Goal: Find specific page/section: Locate a particular part of the current website

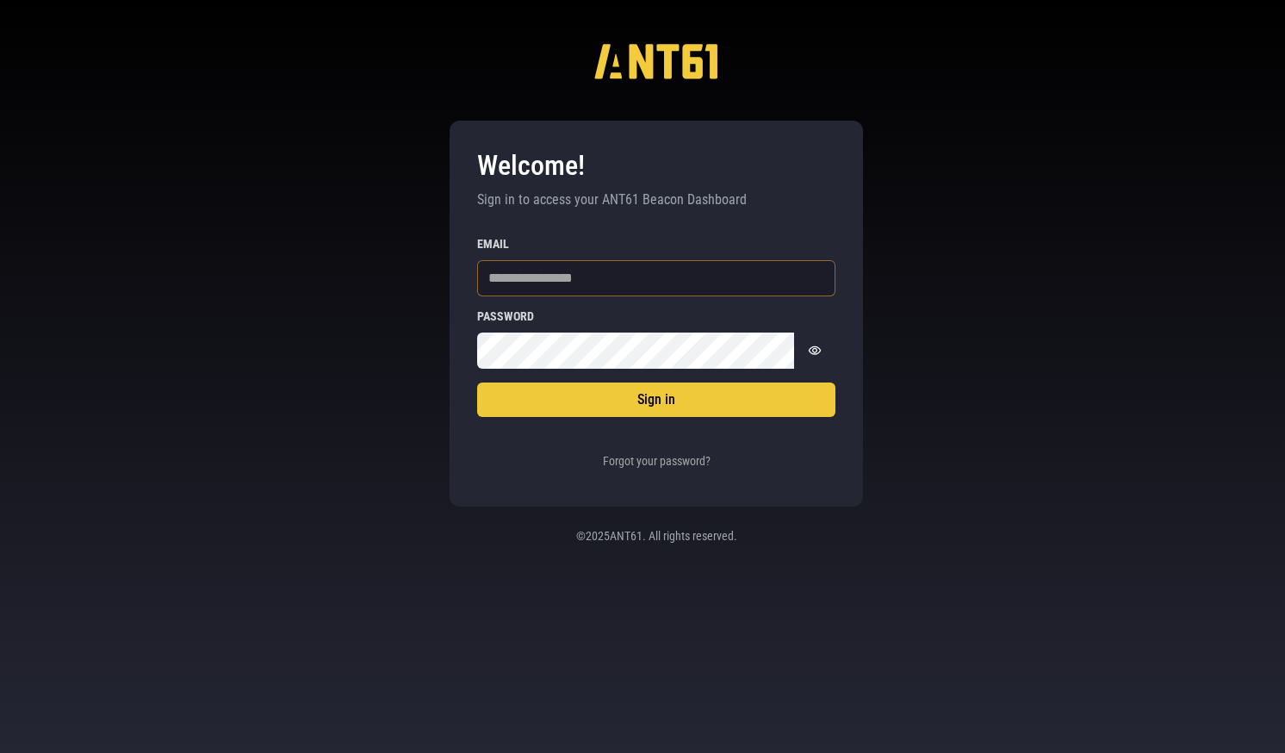
click at [532, 270] on input "Email" at bounding box center [656, 278] width 358 height 36
type input "*"
click at [559, 289] on input "Email" at bounding box center [656, 278] width 358 height 36
type input "**********"
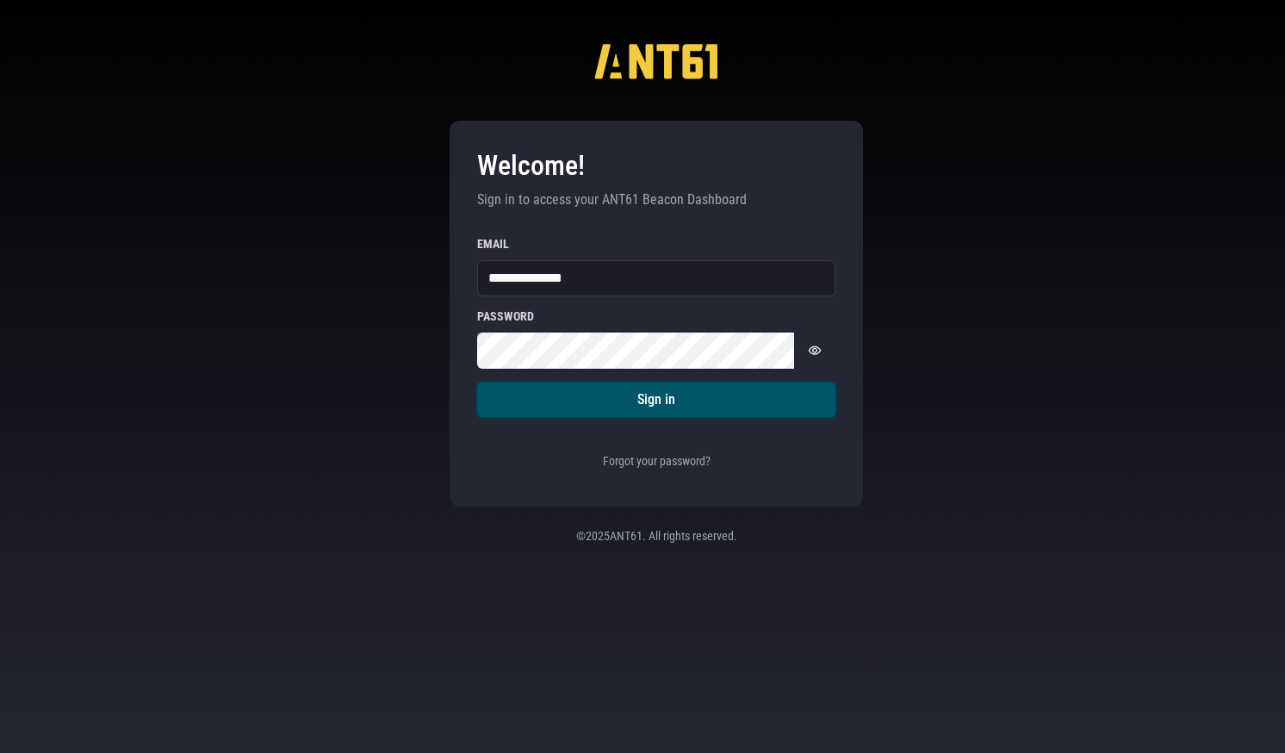
click at [642, 398] on button "Sign in" at bounding box center [656, 399] width 358 height 34
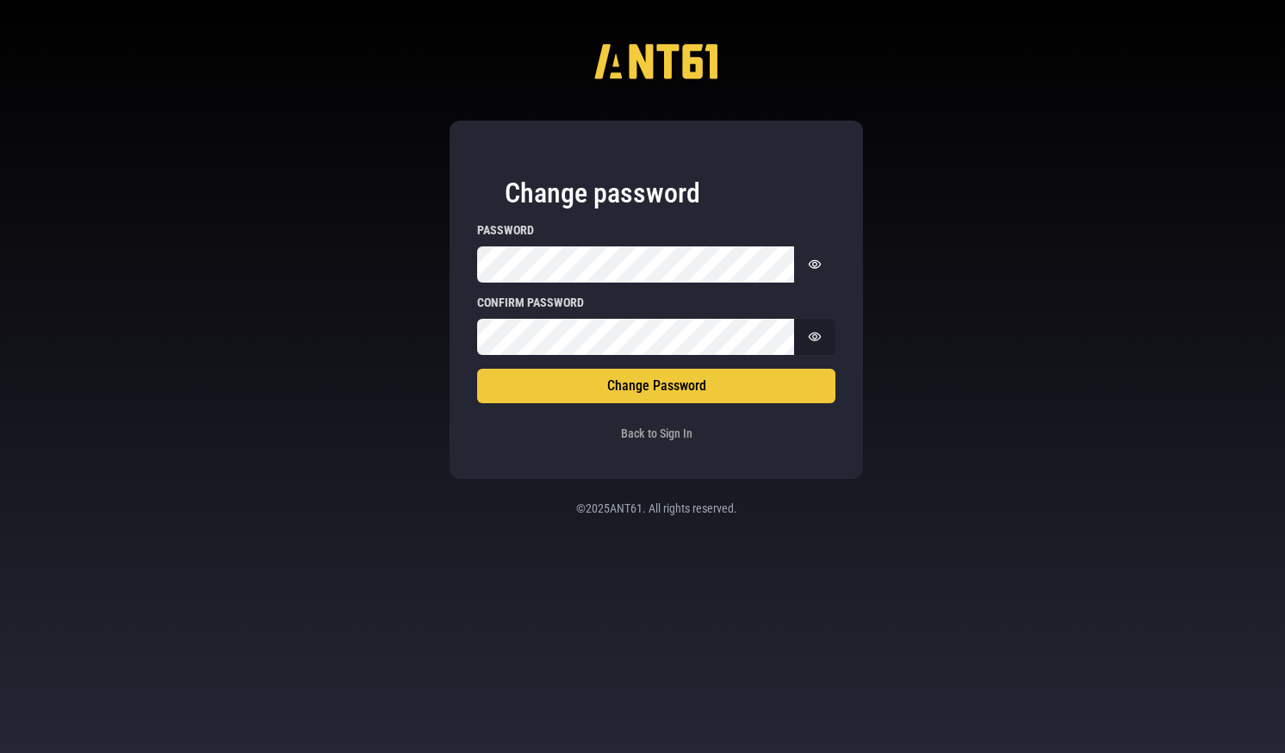
click at [810, 337] on icon "Show password" at bounding box center [815, 336] width 13 height 9
click at [811, 265] on icon "Show password" at bounding box center [815, 263] width 13 height 9
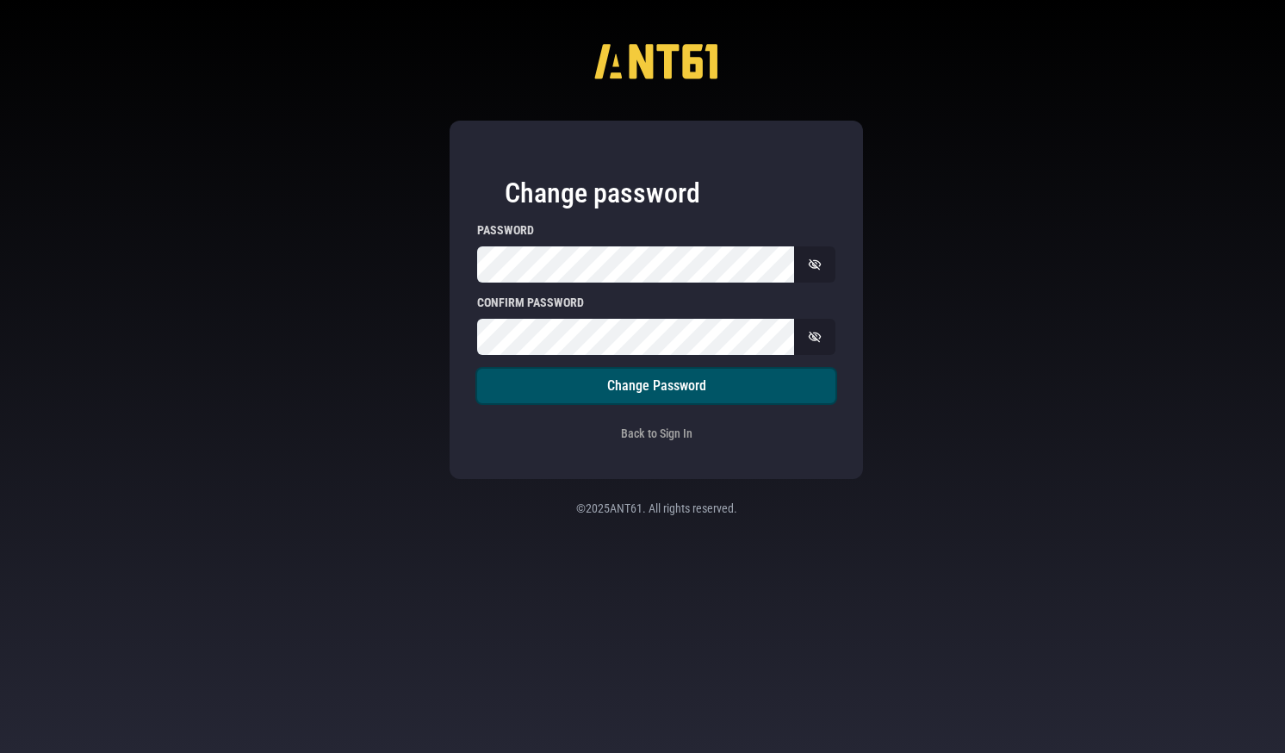
click at [719, 389] on button "Change Password" at bounding box center [656, 386] width 358 height 34
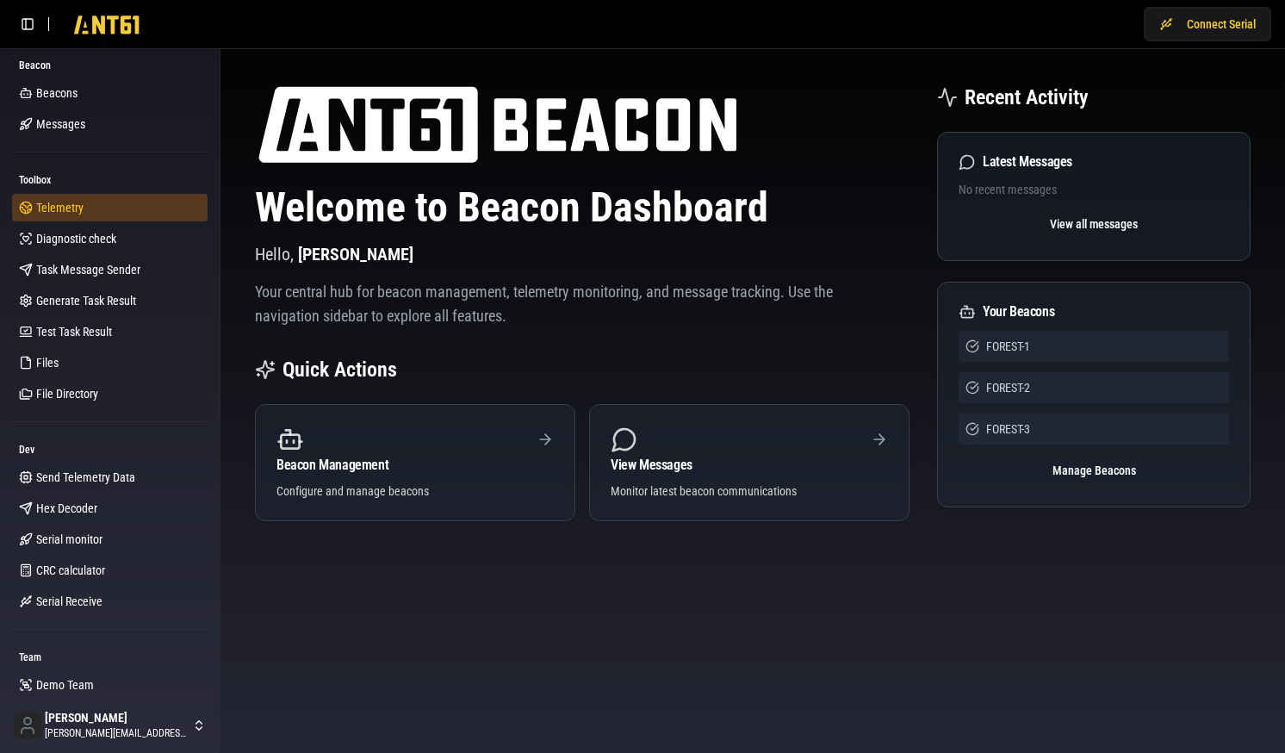
click at [98, 216] on link "Telemetry" at bounding box center [110, 208] width 196 height 28
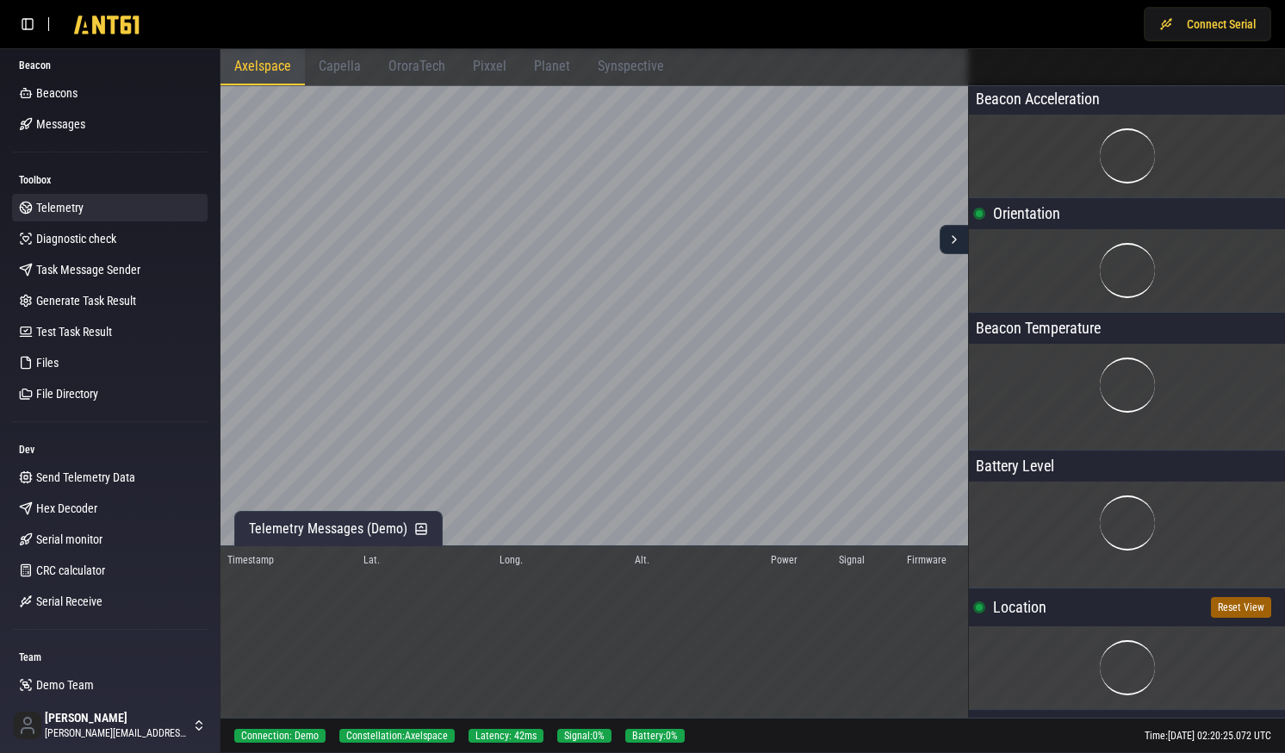
click at [340, 70] on span "Capella" at bounding box center [340, 66] width 42 height 16
